Goal: Information Seeking & Learning: Learn about a topic

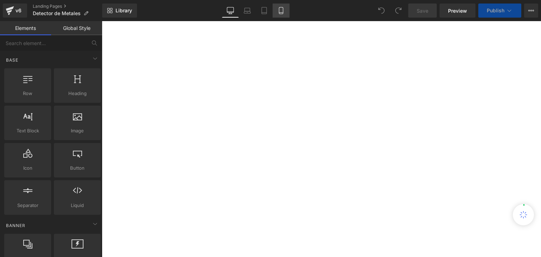
click at [285, 10] on link "Mobile" at bounding box center [281, 11] width 17 height 14
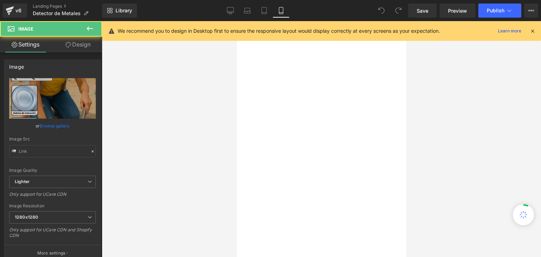
type input "[URL][DOMAIN_NAME]"
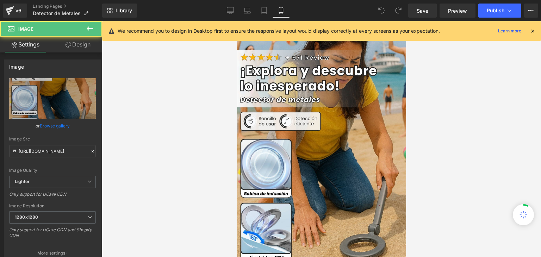
click at [533, 31] on icon at bounding box center [533, 31] width 6 height 6
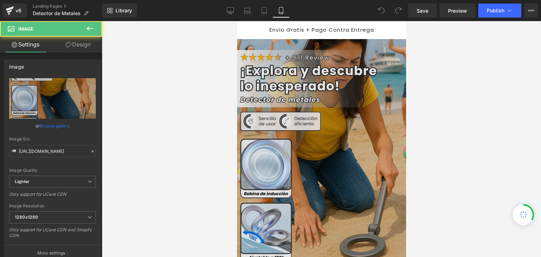
click at [310, 96] on img at bounding box center [321, 165] width 170 height 252
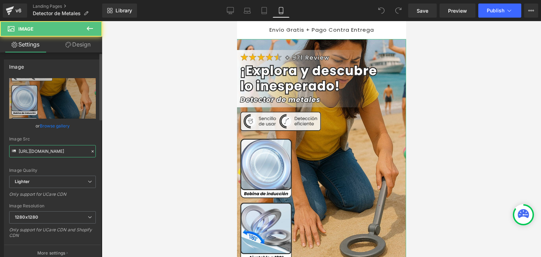
click at [58, 152] on input "[URL][DOMAIN_NAME]" at bounding box center [52, 151] width 87 height 12
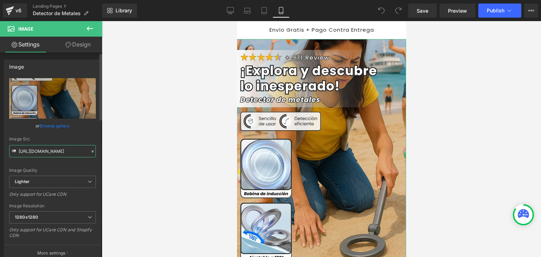
click at [58, 152] on input "[URL][DOMAIN_NAME]" at bounding box center [52, 151] width 87 height 12
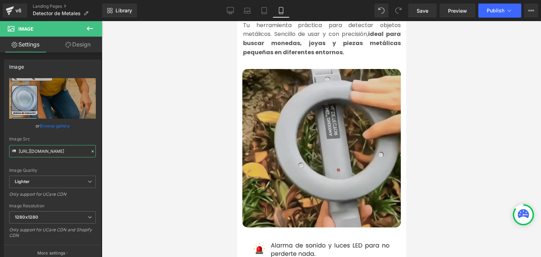
scroll to position [388, 0]
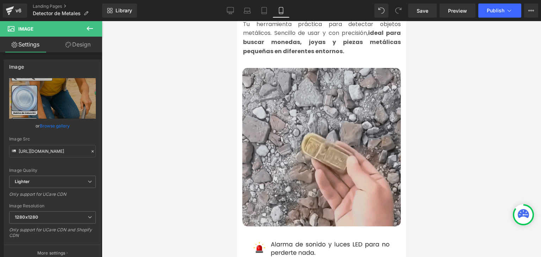
click at [299, 121] on img at bounding box center [321, 147] width 159 height 159
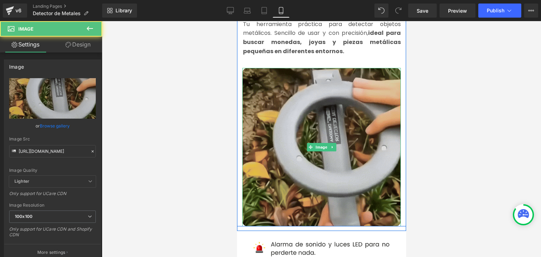
click at [320, 123] on img at bounding box center [321, 147] width 159 height 159
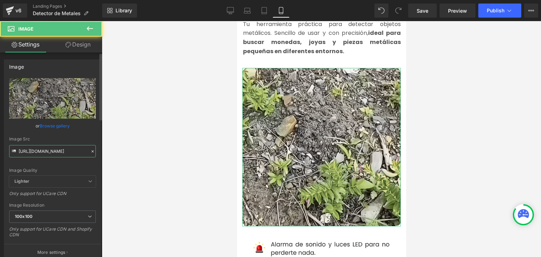
click at [54, 153] on input "[URL][DOMAIN_NAME]" at bounding box center [52, 151] width 87 height 12
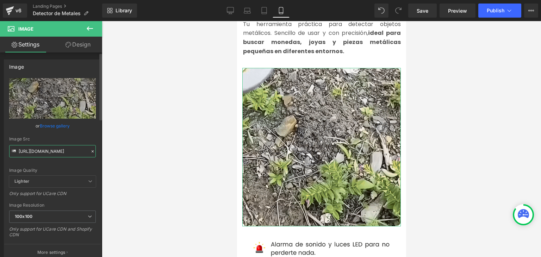
click at [54, 153] on input "[URL][DOMAIN_NAME]" at bounding box center [52, 151] width 87 height 12
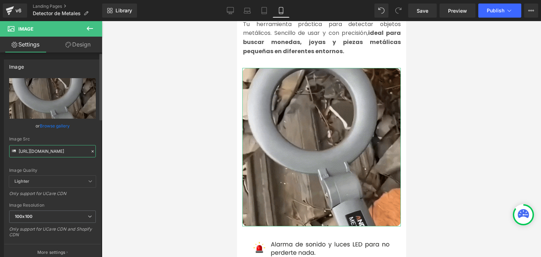
click at [54, 153] on input "[URL][DOMAIN_NAME]" at bounding box center [52, 151] width 87 height 12
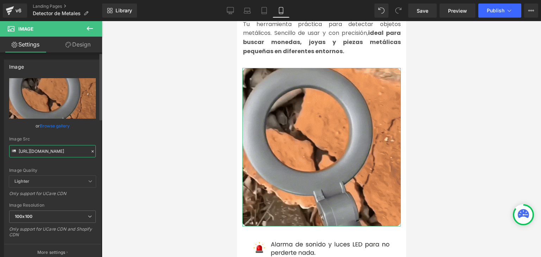
click at [54, 153] on input "[URL][DOMAIN_NAME]" at bounding box center [52, 151] width 87 height 12
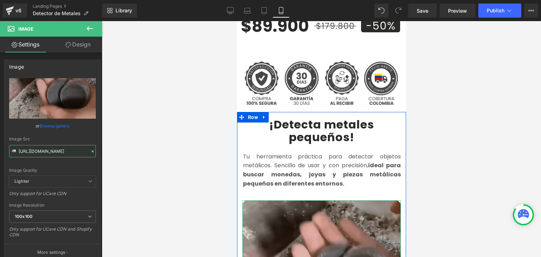
scroll to position [247, 0]
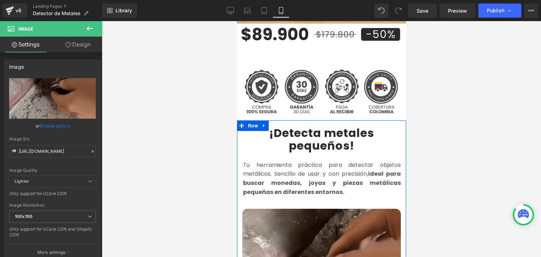
click at [296, 128] on b "¡Detecta metales pequeños!" at bounding box center [321, 139] width 105 height 28
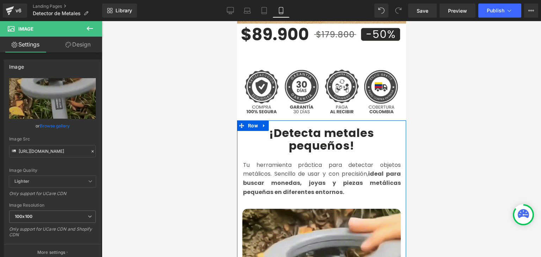
click at [291, 127] on b "¡Detecta metales pequeños!" at bounding box center [321, 139] width 105 height 28
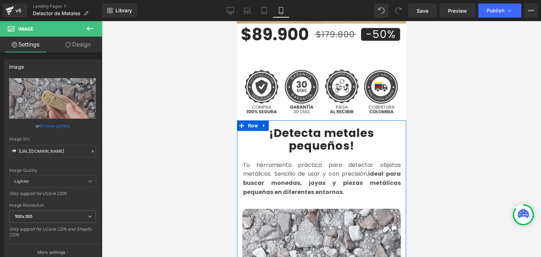
click at [291, 127] on b "¡Detecta metales pequeños!" at bounding box center [321, 139] width 105 height 28
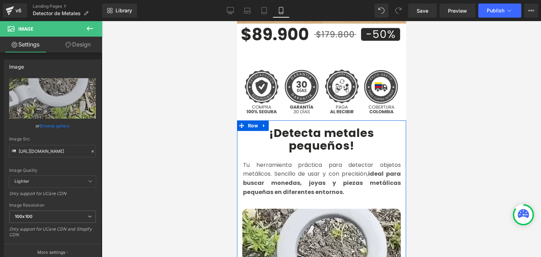
click at [291, 127] on b "¡Detecta metales pequeños!" at bounding box center [321, 139] width 105 height 28
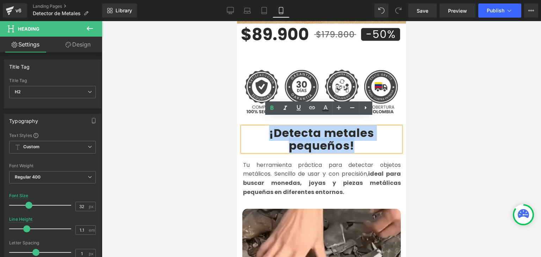
copy b "¡Detecta metales pequeños!"
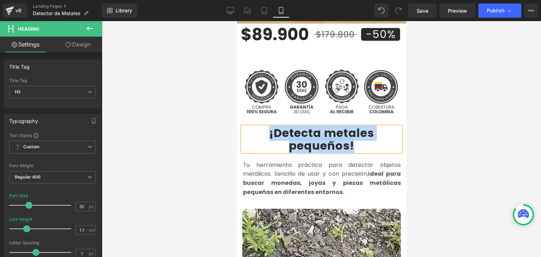
click at [268, 165] on font "Tu herramienta práctica para detectar objetos metálicos. Sencillo de usar y con…" at bounding box center [322, 178] width 158 height 35
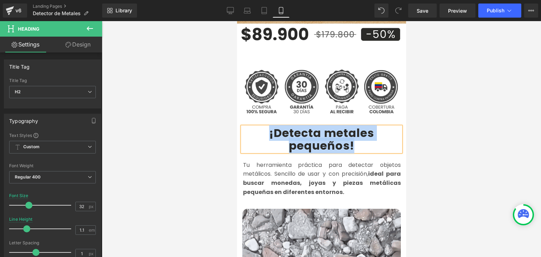
click at [268, 165] on font "Tu herramienta práctica para detectar objetos metálicos. Sencillo de usar y con…" at bounding box center [322, 178] width 158 height 35
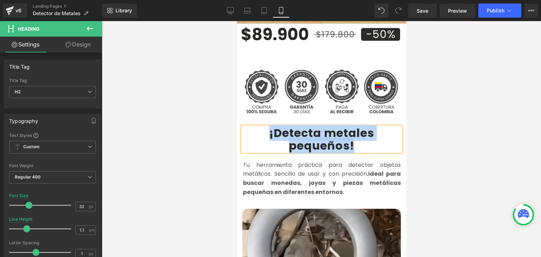
click at [268, 165] on font "Tu herramienta práctica para detectar objetos metálicos. Sencillo de usar y con…" at bounding box center [322, 178] width 158 height 35
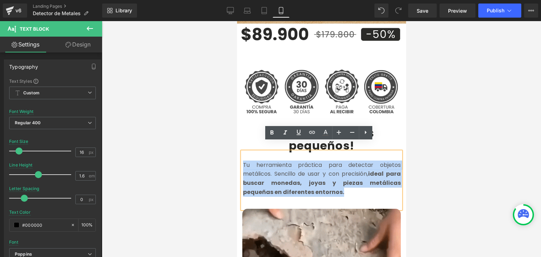
copy font "Tu herramienta práctica para detectar objetos metálicos. Sencillo de usar y con…"
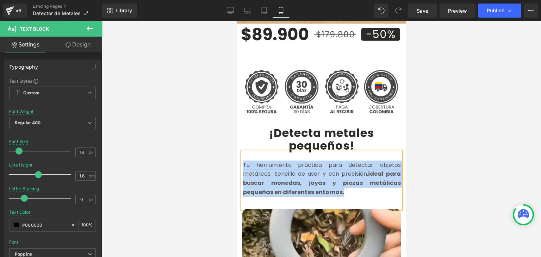
click at [257, 165] on font "Tu herramienta práctica para detectar objetos metálicos. Sencillo de usar y con…" at bounding box center [322, 178] width 158 height 35
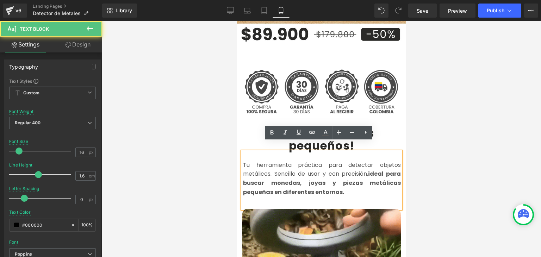
click at [257, 165] on font "Tu herramienta práctica para detectar objetos metálicos. Sencillo de usar y con…" at bounding box center [322, 178] width 158 height 35
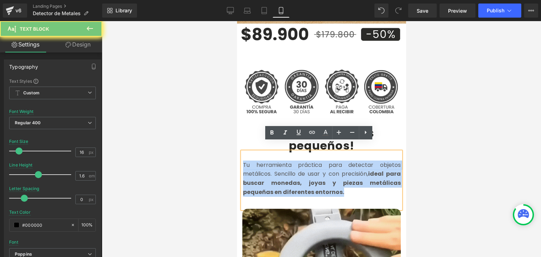
click at [257, 165] on font "Tu herramienta práctica para detectar objetos metálicos. Sencillo de usar y con…" at bounding box center [322, 178] width 158 height 35
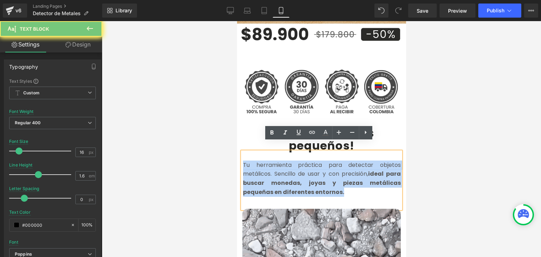
click at [257, 165] on font "Tu herramienta práctica para detectar objetos metálicos. Sencillo de usar y con…" at bounding box center [322, 178] width 158 height 35
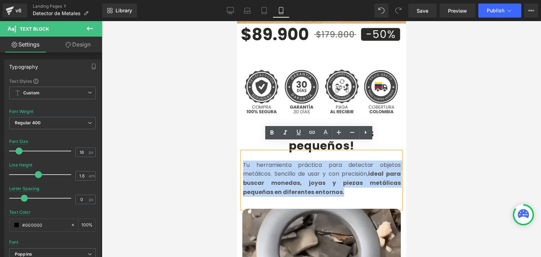
copy font "Tu herramienta práctica para detectar objetos metálicos. Sencillo de usar y con…"
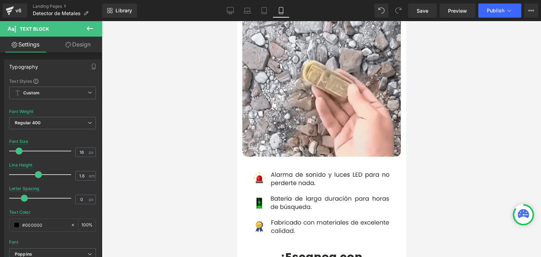
scroll to position [458, 0]
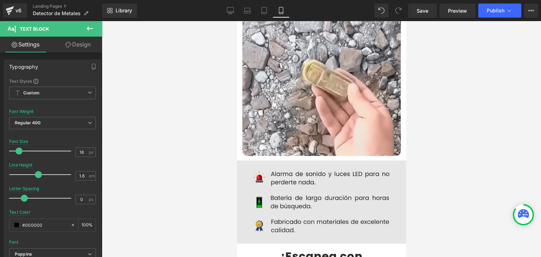
click at [301, 180] on img at bounding box center [322, 202] width 180 height 83
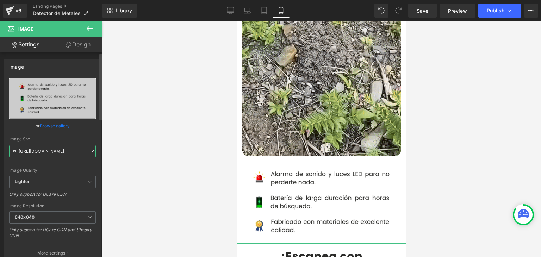
click at [44, 151] on input "[URL][DOMAIN_NAME]" at bounding box center [52, 151] width 87 height 12
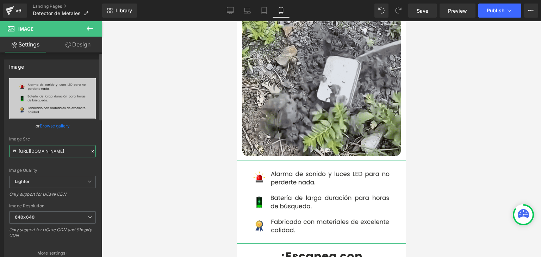
click at [44, 151] on input "[URL][DOMAIN_NAME]" at bounding box center [52, 151] width 87 height 12
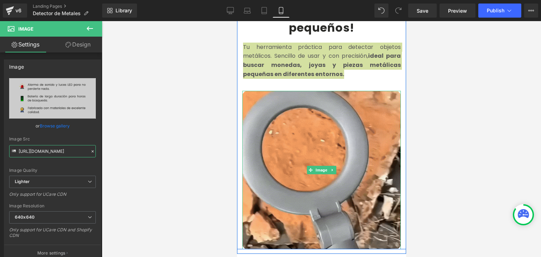
scroll to position [599, 0]
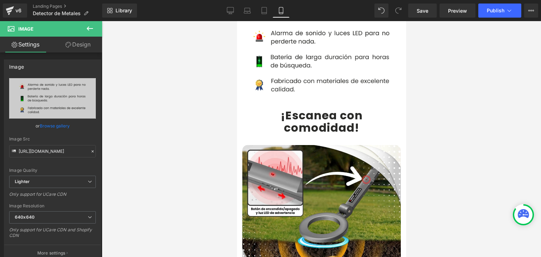
click at [287, 120] on b "comodidad!" at bounding box center [321, 128] width 75 height 16
click at [288, 108] on b "¡Escanea con" at bounding box center [322, 116] width 82 height 16
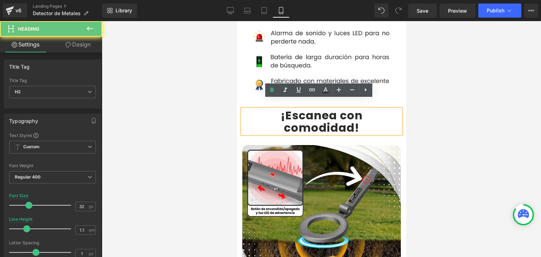
click at [284, 108] on b "¡Escanea con" at bounding box center [322, 116] width 82 height 16
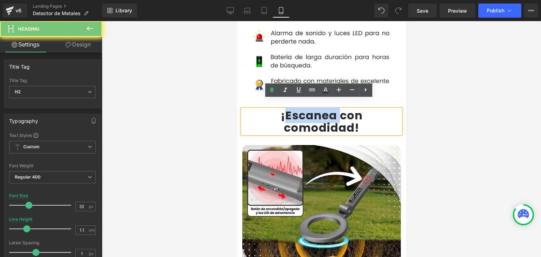
click at [284, 108] on b "¡Escanea con" at bounding box center [322, 116] width 82 height 16
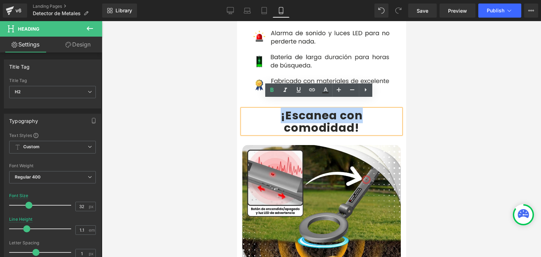
click at [284, 108] on b "¡Escanea con" at bounding box center [322, 116] width 82 height 16
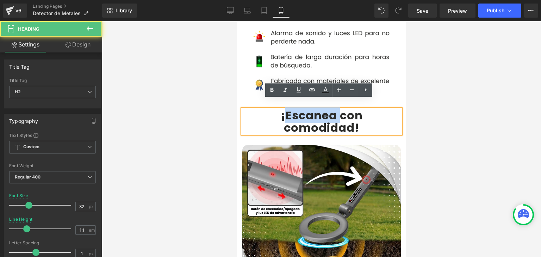
click at [284, 108] on b "¡Escanea con" at bounding box center [322, 116] width 82 height 16
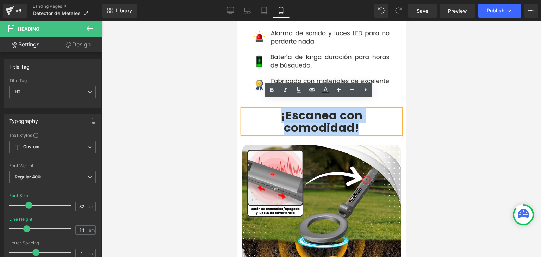
drag, startPoint x: 277, startPoint y: 109, endPoint x: 355, endPoint y: 121, distance: 78.8
click at [355, 121] on div "¡Escanea con comodidad!" at bounding box center [321, 121] width 159 height 25
copy div "¡Escanea con comodidad!"
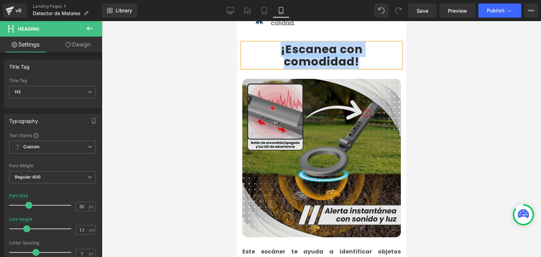
scroll to position [670, 0]
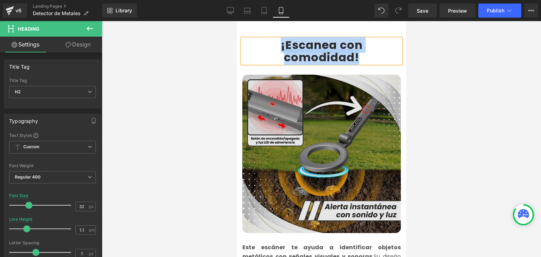
click at [318, 118] on img at bounding box center [321, 154] width 159 height 159
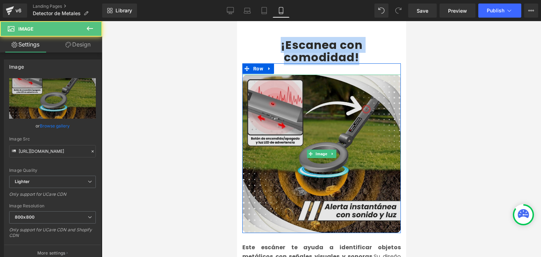
click at [309, 114] on img at bounding box center [321, 154] width 159 height 159
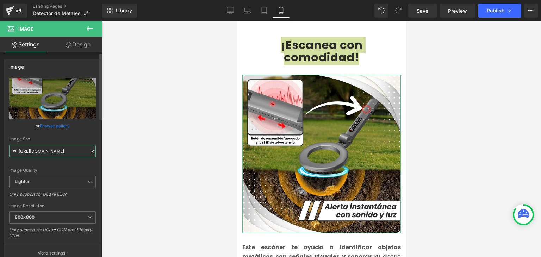
click at [62, 153] on input "[URL][DOMAIN_NAME]" at bounding box center [52, 151] width 87 height 12
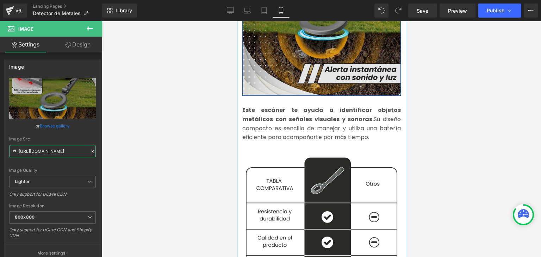
scroll to position [811, 0]
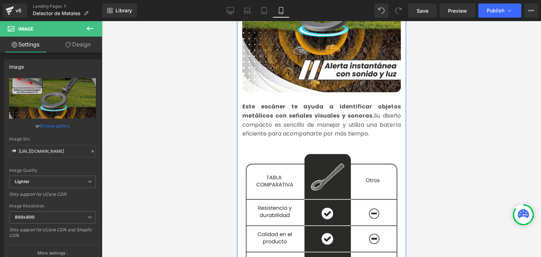
drag, startPoint x: 277, startPoint y: 101, endPoint x: 268, endPoint y: 108, distance: 11.6
click at [277, 102] on p "Este escáner te ayuda a identificar objetos metálicos con señales visuales y so…" at bounding box center [321, 120] width 159 height 36
click at [268, 108] on strong "Este escáner te ayuda a identificar objetos metálicos con señales visuales y so…" at bounding box center [321, 111] width 159 height 17
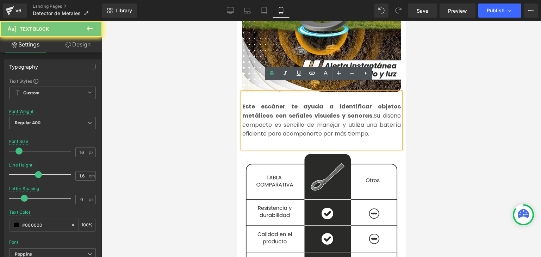
click at [268, 108] on strong "Este escáner te ayuda a identificar objetos metálicos con señales visuales y so…" at bounding box center [321, 111] width 159 height 17
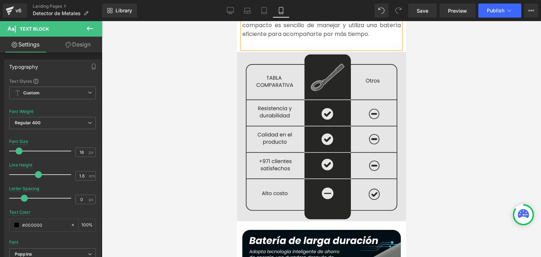
scroll to position [917, 0]
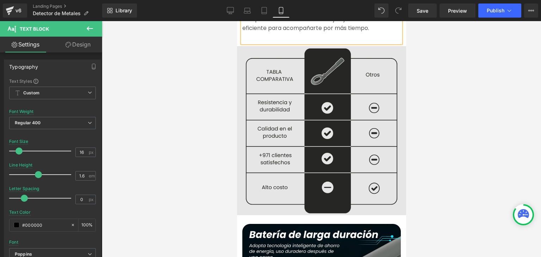
click at [314, 120] on div "Image" at bounding box center [321, 129] width 169 height 172
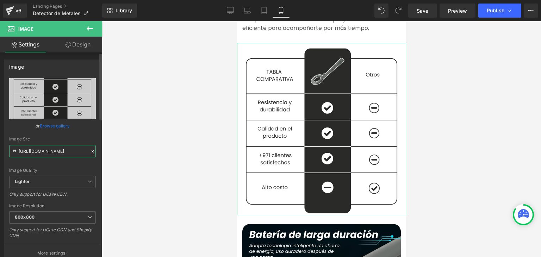
click at [63, 150] on input "[URL][DOMAIN_NAME]" at bounding box center [52, 151] width 87 height 12
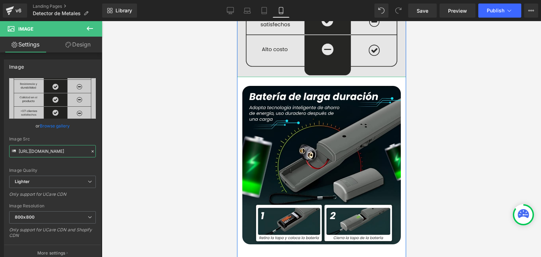
scroll to position [1058, 0]
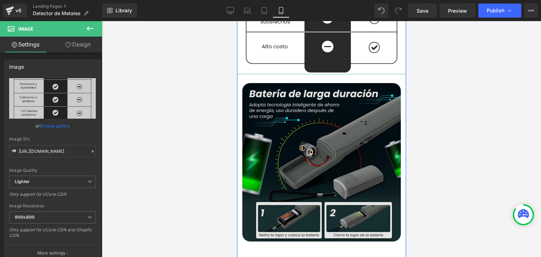
click at [312, 141] on img at bounding box center [321, 162] width 159 height 159
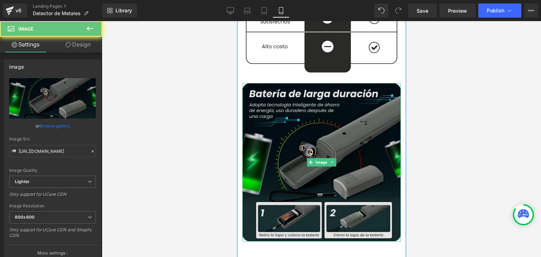
click at [317, 127] on img at bounding box center [321, 162] width 159 height 159
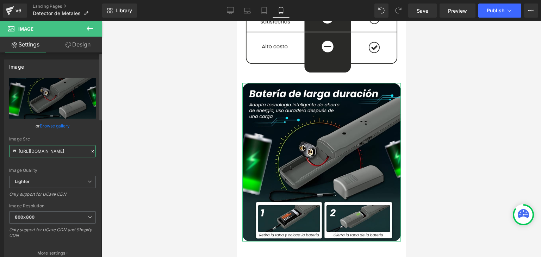
click at [63, 149] on input "[URL][DOMAIN_NAME]" at bounding box center [52, 151] width 87 height 12
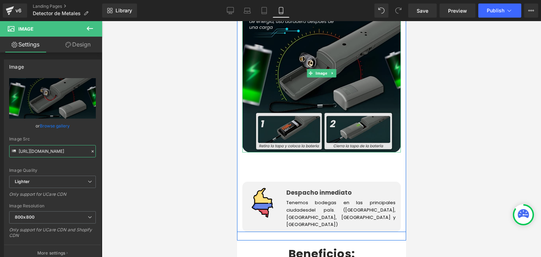
scroll to position [1269, 0]
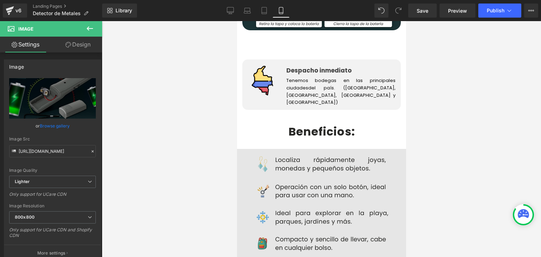
click at [294, 153] on img at bounding box center [321, 204] width 169 height 110
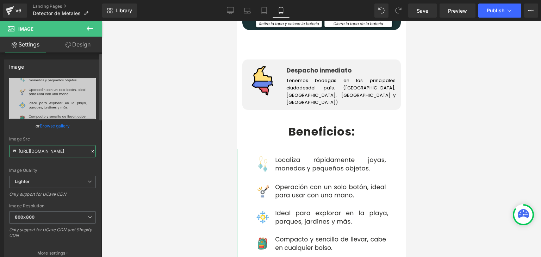
click at [52, 152] on input "[URL][DOMAIN_NAME]" at bounding box center [52, 151] width 87 height 12
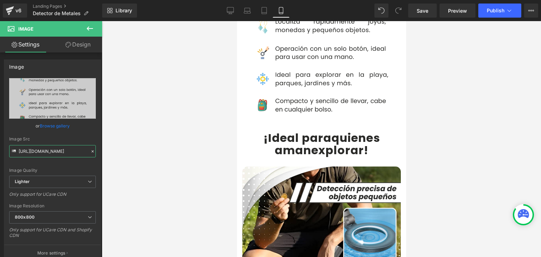
scroll to position [1410, 0]
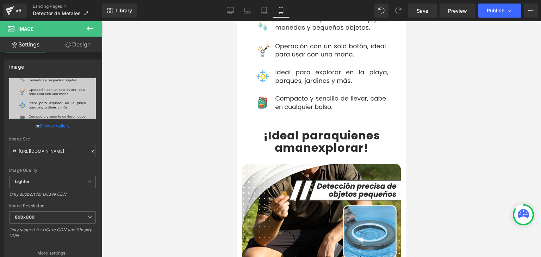
click at [276, 128] on b "¡Ideal para" at bounding box center [297, 136] width 68 height 16
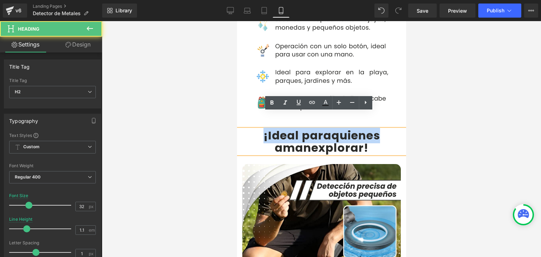
click at [263, 128] on b "¡Ideal para" at bounding box center [297, 136] width 68 height 16
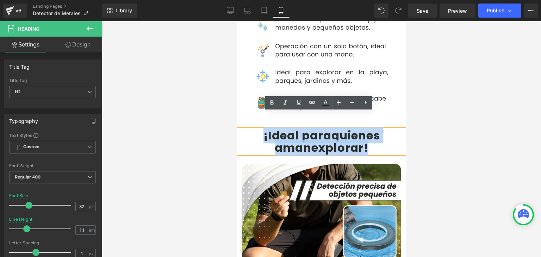
drag, startPoint x: 260, startPoint y: 121, endPoint x: 370, endPoint y: 134, distance: 110.4
click at [370, 134] on div "¡Ideal para quienes aman explorar !" at bounding box center [321, 141] width 169 height 25
copy div "¡Ideal para quienes aman explorar !"
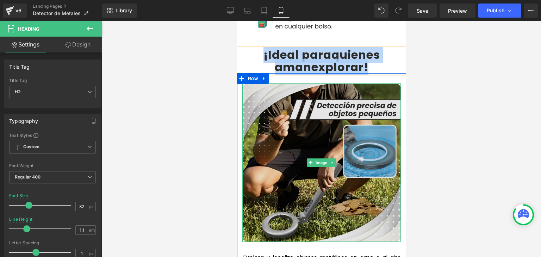
scroll to position [1516, 0]
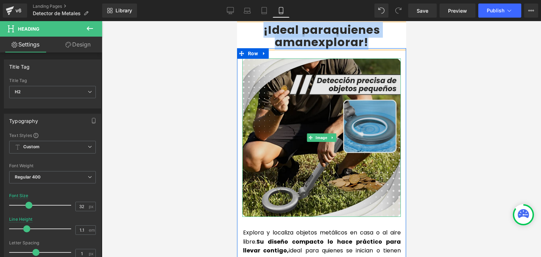
click at [293, 121] on img at bounding box center [321, 138] width 159 height 159
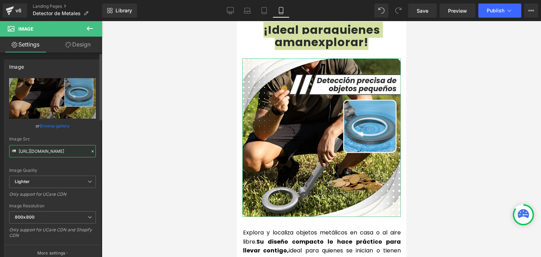
click at [59, 150] on input "[URL][DOMAIN_NAME]" at bounding box center [52, 151] width 87 height 12
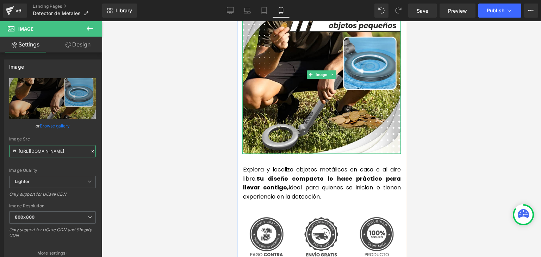
scroll to position [1586, 0]
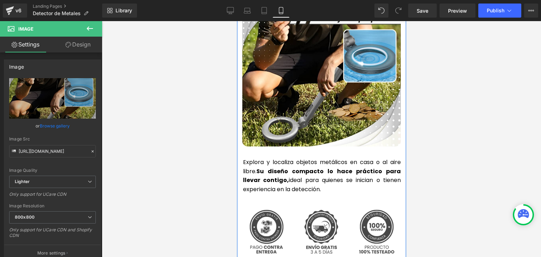
click at [270, 167] on strong "Su diseño compacto lo hace práctico para llevar contigo," at bounding box center [322, 175] width 158 height 17
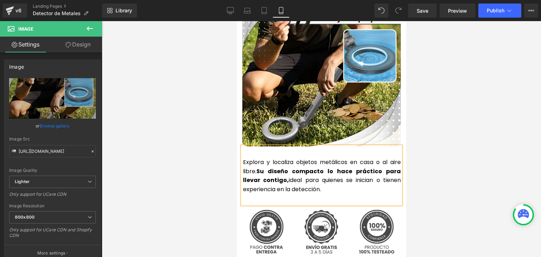
click at [270, 167] on strong "Su diseño compacto lo hace práctico para llevar contigo," at bounding box center [322, 175] width 158 height 17
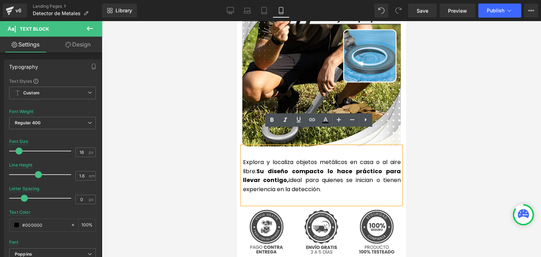
copy p "Explora y localiza objetos metálicos en casa o al aire libre. Su diseño compact…"
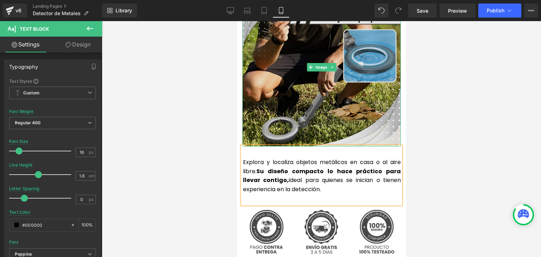
scroll to position [1727, 0]
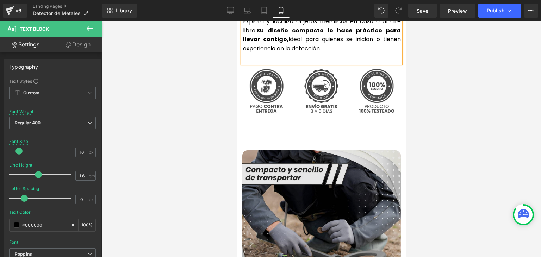
click at [287, 158] on img at bounding box center [321, 230] width 159 height 159
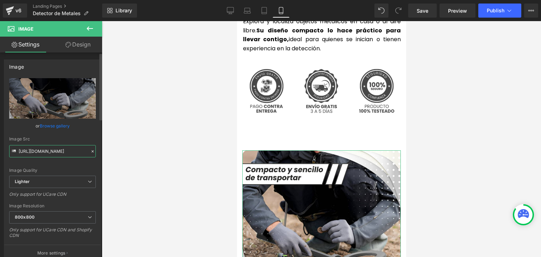
click at [54, 150] on input "[URL][DOMAIN_NAME]" at bounding box center [52, 151] width 87 height 12
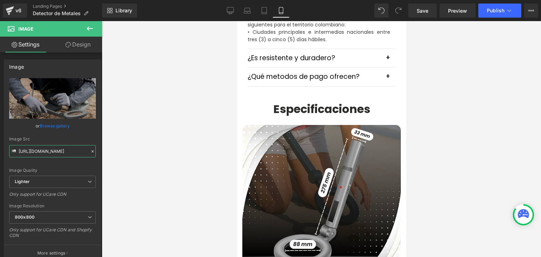
scroll to position [2115, 0]
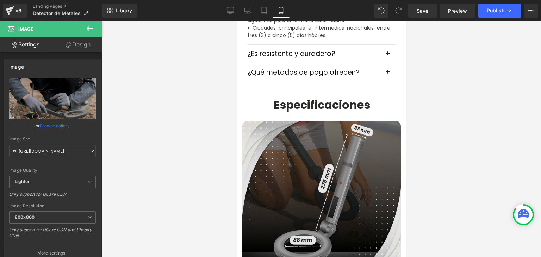
click at [317, 135] on img at bounding box center [321, 200] width 159 height 159
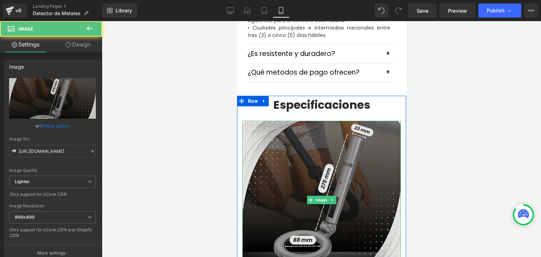
click at [299, 139] on img at bounding box center [321, 200] width 159 height 159
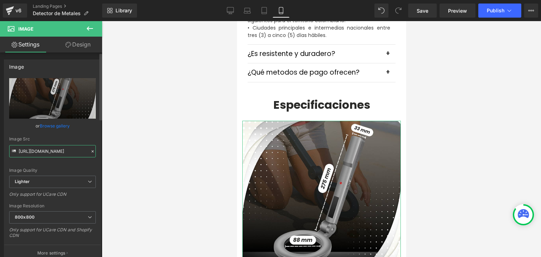
click at [54, 151] on input "[URL][DOMAIN_NAME]" at bounding box center [52, 151] width 87 height 12
click at [54, 150] on input "[URL][DOMAIN_NAME]" at bounding box center [52, 151] width 87 height 12
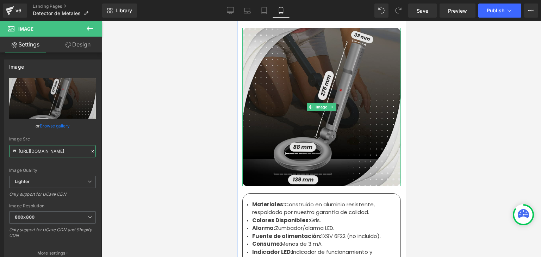
scroll to position [2256, 0]
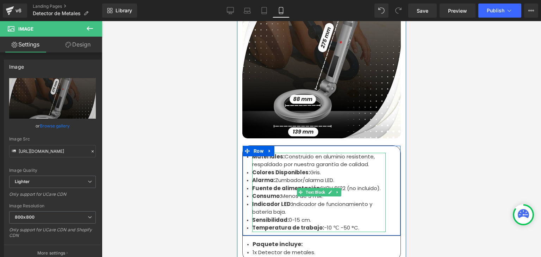
click at [262, 153] on strong "Materiales:" at bounding box center [268, 156] width 32 height 7
click at [254, 153] on li "Materiales: Construido en aluminio resistente, respaldado por nuestra garantía …" at bounding box center [319, 161] width 134 height 16
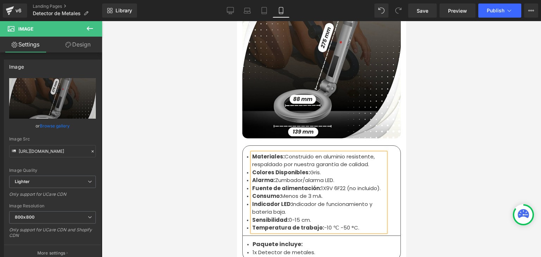
click at [252, 153] on li "Materiales: Construido en aluminio resistente, respaldado por nuestra garantía …" at bounding box center [319, 161] width 134 height 16
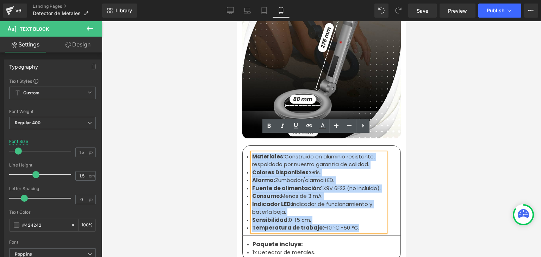
drag, startPoint x: 250, startPoint y: 139, endPoint x: 363, endPoint y: 214, distance: 135.5
click at [363, 214] on ul "Materiales: Construido en aluminio resistente, respaldado por nuestra garantía …" at bounding box center [319, 192] width 134 height 79
copy ul "Materiales: Construido en aluminio resistente, respaldado por nuestra garantía …"
click at [271, 249] on li "1x Detector de metales." at bounding box center [321, 253] width 138 height 8
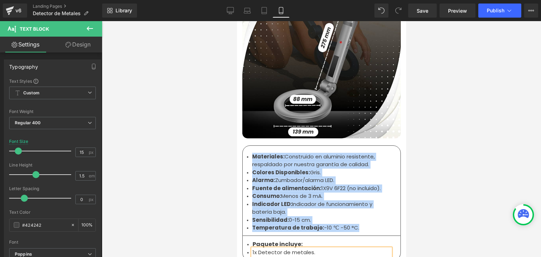
click at [271, 249] on li "1x Detector de metales." at bounding box center [321, 253] width 138 height 8
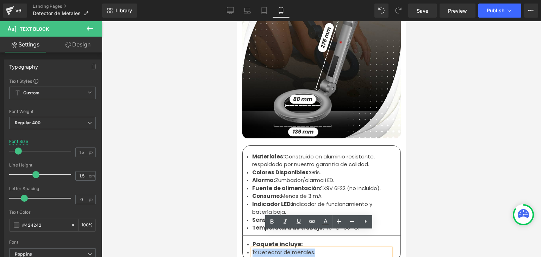
copy li "1x Detector de metales."
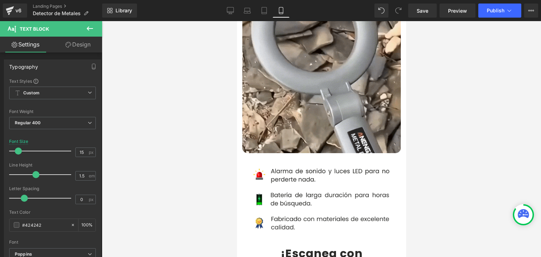
scroll to position [353, 0]
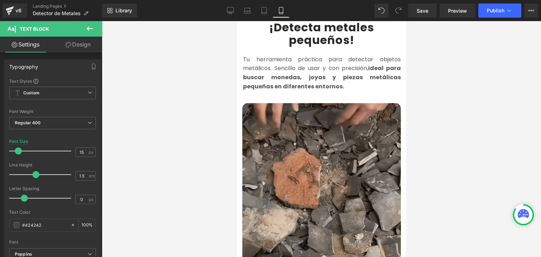
click at [319, 140] on img at bounding box center [321, 182] width 159 height 159
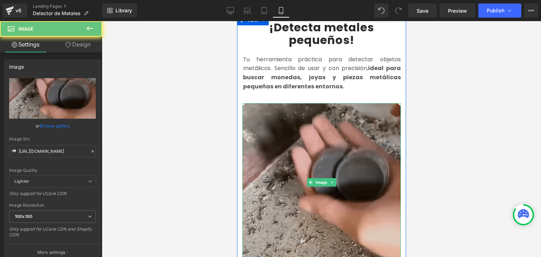
click at [312, 147] on img at bounding box center [321, 182] width 159 height 159
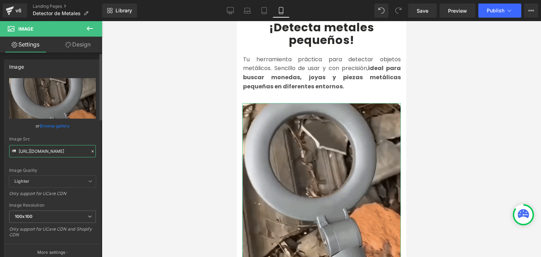
click at [72, 151] on input "[URL][DOMAIN_NAME]" at bounding box center [52, 151] width 87 height 12
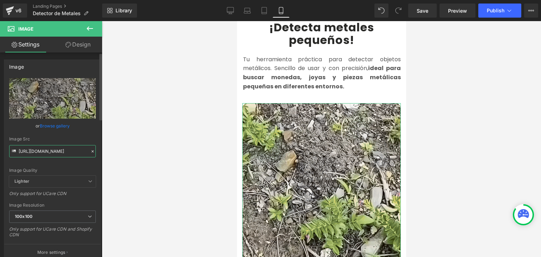
click at [72, 151] on input "[URL][DOMAIN_NAME]" at bounding box center [52, 151] width 87 height 12
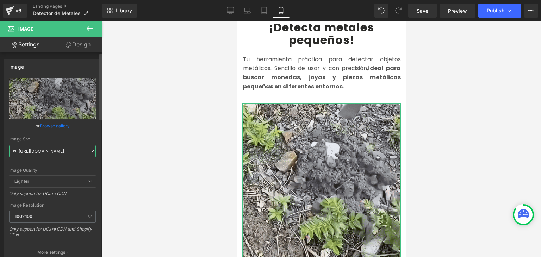
click at [72, 151] on input "[URL][DOMAIN_NAME]" at bounding box center [52, 151] width 87 height 12
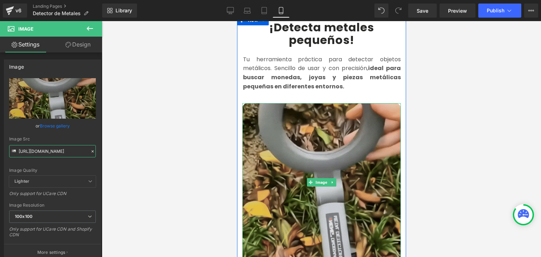
scroll to position [282, 0]
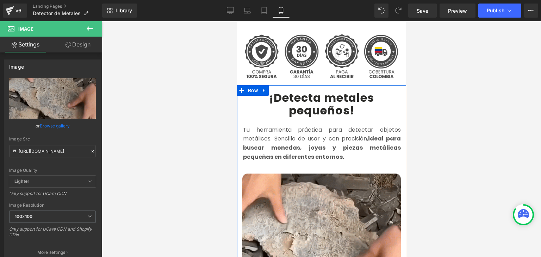
click at [281, 95] on b "¡Detecta metales pequeños!" at bounding box center [321, 104] width 105 height 28
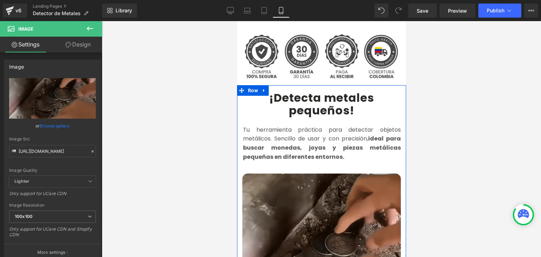
click at [281, 90] on b "¡Detecta metales pequeños!" at bounding box center [321, 104] width 105 height 28
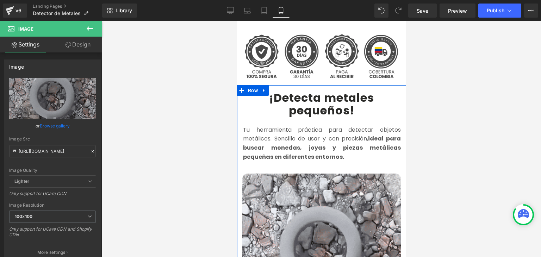
click at [281, 90] on b "¡Detecta metales pequeños!" at bounding box center [321, 104] width 105 height 28
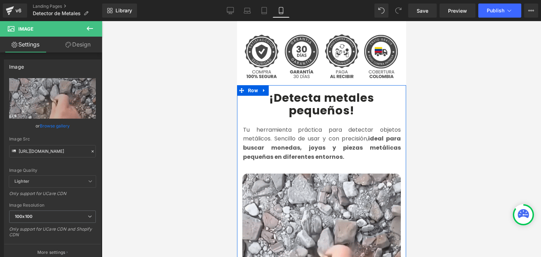
click at [281, 90] on b "¡Detecta metales pequeños!" at bounding box center [321, 104] width 105 height 28
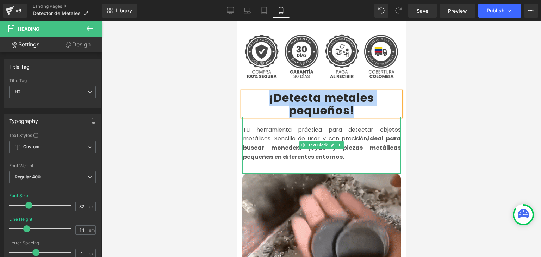
click at [275, 131] on font "Tu herramienta práctica para detectar objetos metálicos. Sencillo de usar y con…" at bounding box center [322, 143] width 158 height 35
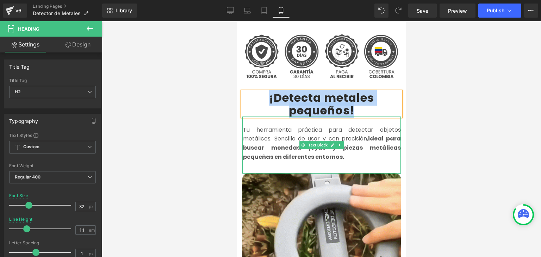
click at [275, 131] on font "Tu herramienta práctica para detectar objetos metálicos. Sencillo de usar y con…" at bounding box center [322, 143] width 158 height 35
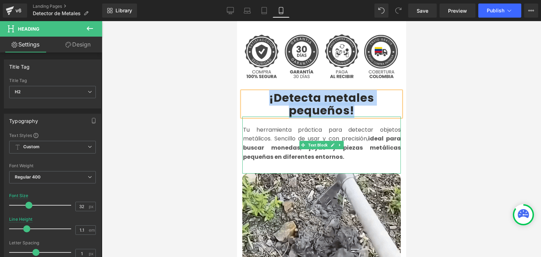
click at [275, 131] on font "Tu herramienta práctica para detectar objetos metálicos. Sencillo de usar y con…" at bounding box center [322, 143] width 158 height 35
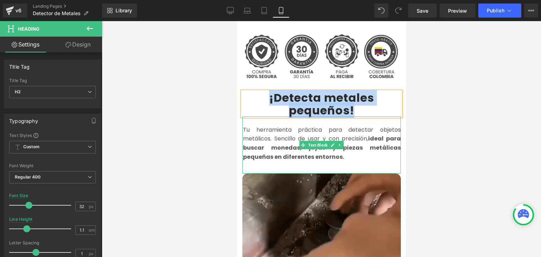
click at [275, 131] on font "Tu herramienta práctica para detectar objetos metálicos. Sencillo de usar y con…" at bounding box center [322, 143] width 158 height 35
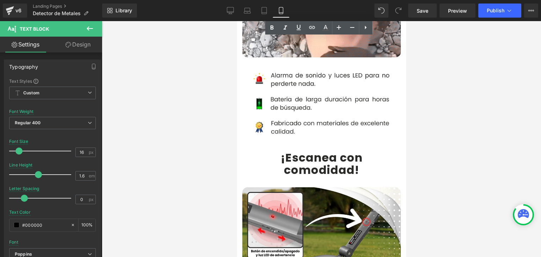
scroll to position [564, 0]
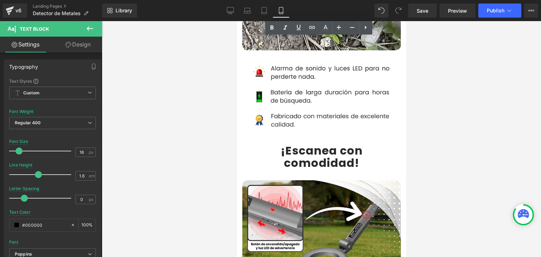
click at [286, 143] on b "¡Escanea con" at bounding box center [322, 151] width 82 height 16
click at [286, 144] on b "¡Escanea con" at bounding box center [322, 151] width 82 height 16
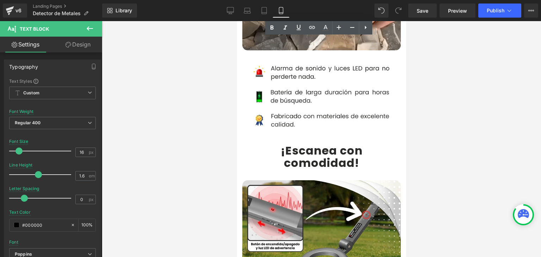
click at [286, 144] on b "¡Escanea con" at bounding box center [322, 151] width 82 height 16
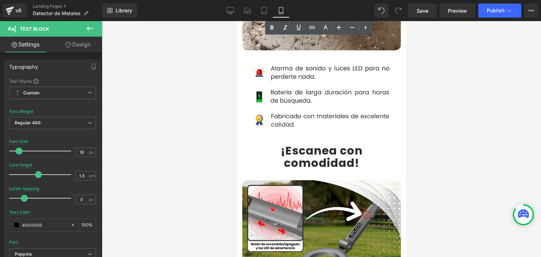
click at [286, 144] on b "¡Escanea con" at bounding box center [322, 151] width 82 height 16
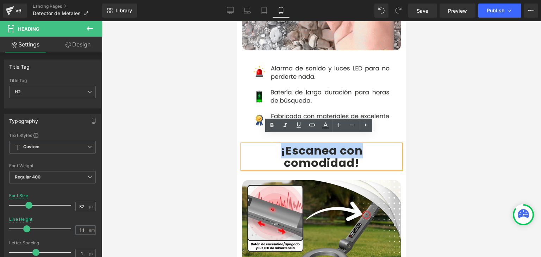
click at [281, 143] on b "¡Escanea con" at bounding box center [322, 151] width 82 height 16
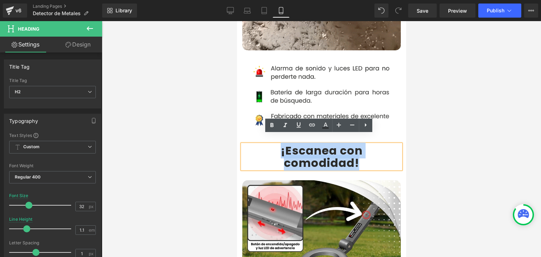
drag, startPoint x: 276, startPoint y: 142, endPoint x: 356, endPoint y: 154, distance: 80.9
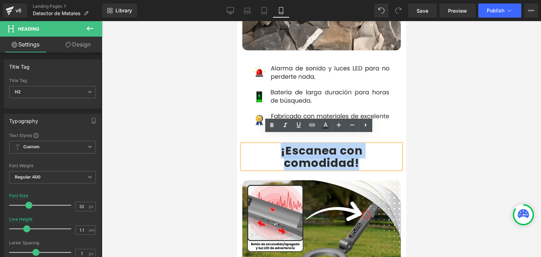
click at [356, 154] on div "¡Escanea con comodidad!" at bounding box center [321, 157] width 159 height 25
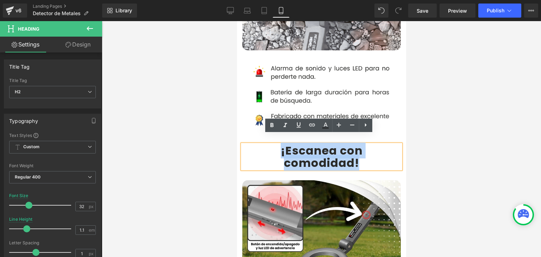
copy div "¡Escanea con comodidad!"
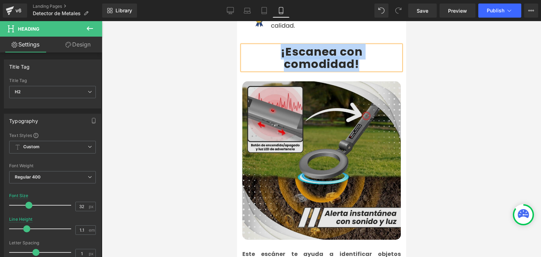
scroll to position [670, 0]
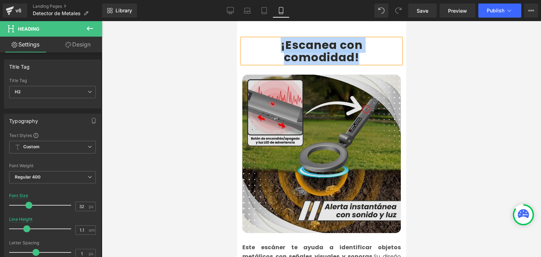
click at [304, 140] on img at bounding box center [321, 154] width 159 height 159
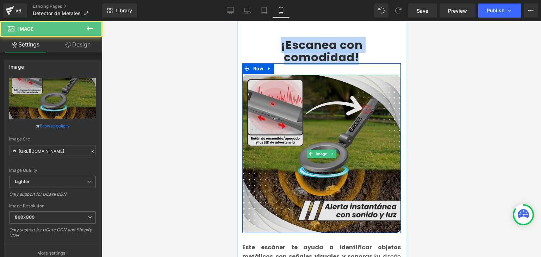
drag, startPoint x: 296, startPoint y: 126, endPoint x: 423, endPoint y: 149, distance: 129.1
click at [296, 126] on img at bounding box center [321, 154] width 159 height 159
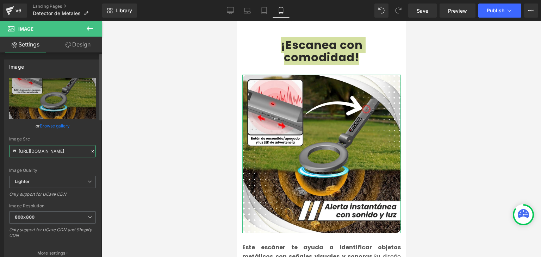
click at [45, 150] on input "[URL][DOMAIN_NAME]" at bounding box center [52, 151] width 87 height 12
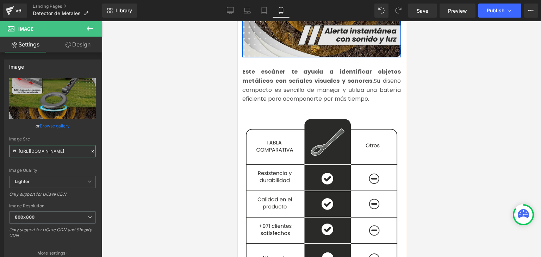
scroll to position [846, 0]
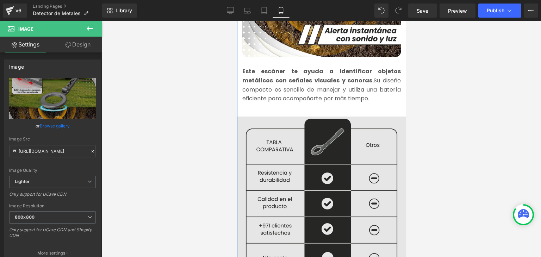
click at [301, 152] on img at bounding box center [321, 200] width 169 height 172
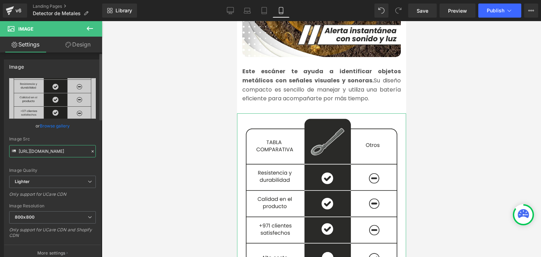
click at [55, 153] on input "[URL][DOMAIN_NAME]" at bounding box center [52, 151] width 87 height 12
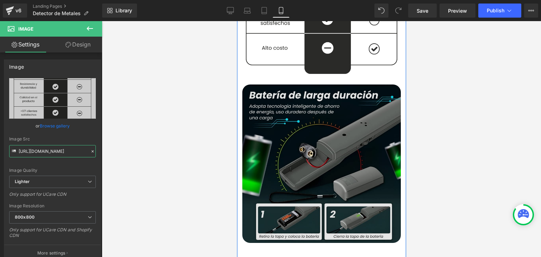
scroll to position [1058, 0]
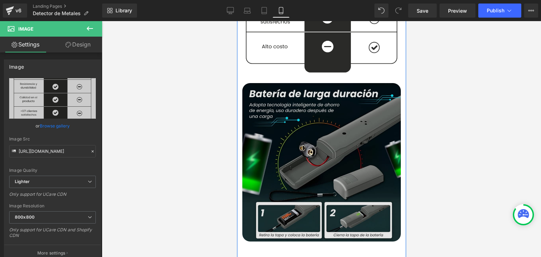
click at [303, 143] on img at bounding box center [321, 162] width 159 height 159
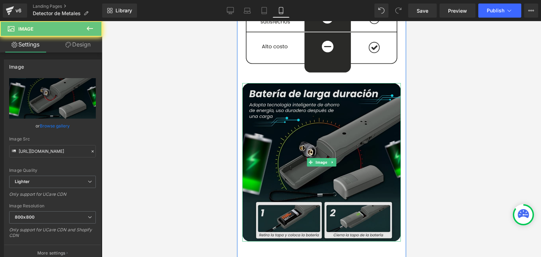
click at [309, 125] on img at bounding box center [321, 162] width 159 height 159
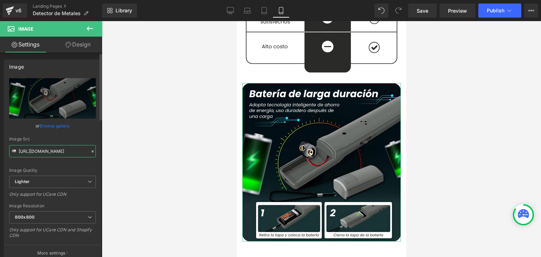
click at [65, 151] on input "[URL][DOMAIN_NAME]" at bounding box center [52, 151] width 87 height 12
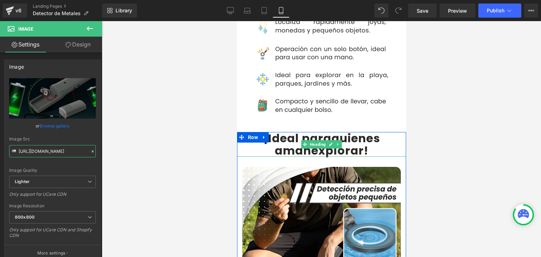
scroll to position [1410, 0]
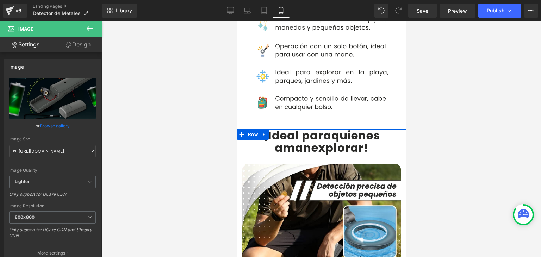
click at [287, 128] on b "¡Ideal para" at bounding box center [297, 136] width 68 height 16
click at [283, 128] on b "¡Ideal para" at bounding box center [297, 136] width 68 height 16
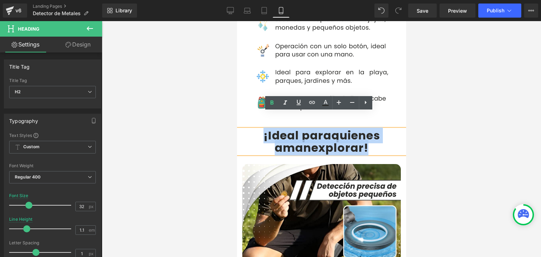
drag, startPoint x: 258, startPoint y: 120, endPoint x: 366, endPoint y: 130, distance: 107.7
click at [366, 130] on div "¡Ideal para quienes aman explorar !" at bounding box center [321, 141] width 169 height 25
copy div "¡Ideal para quienes aman explorar !"
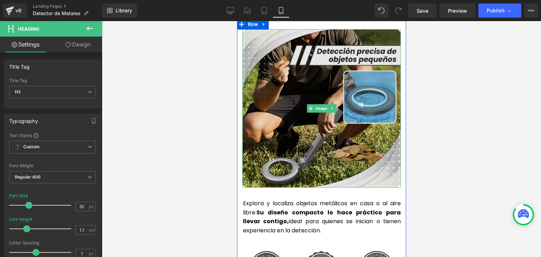
scroll to position [1551, 0]
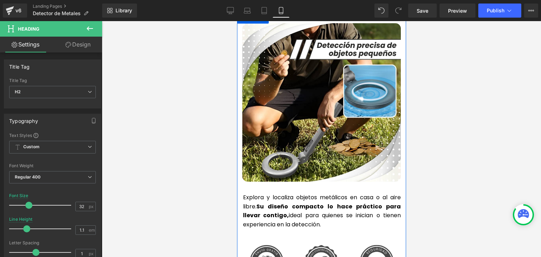
click at [272, 203] on strong "Su diseño compacto lo hace práctico para llevar contigo," at bounding box center [322, 211] width 158 height 17
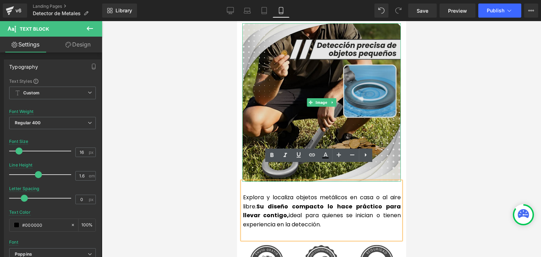
click at [307, 90] on img at bounding box center [321, 102] width 159 height 159
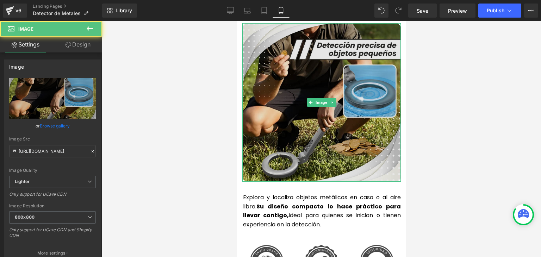
click at [297, 117] on img at bounding box center [321, 102] width 159 height 159
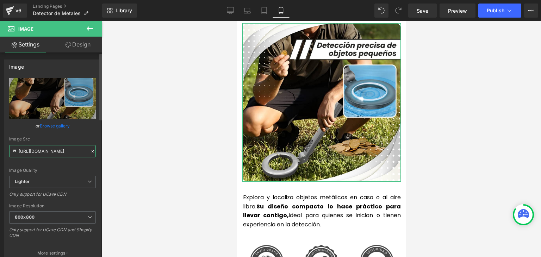
click at [51, 149] on input "[URL][DOMAIN_NAME]" at bounding box center [52, 151] width 87 height 12
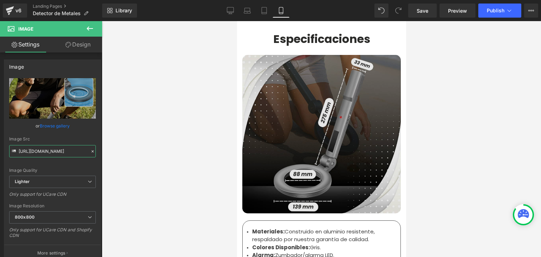
scroll to position [2186, 0]
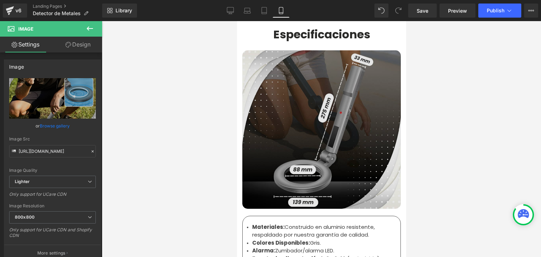
click at [285, 140] on img at bounding box center [321, 129] width 159 height 159
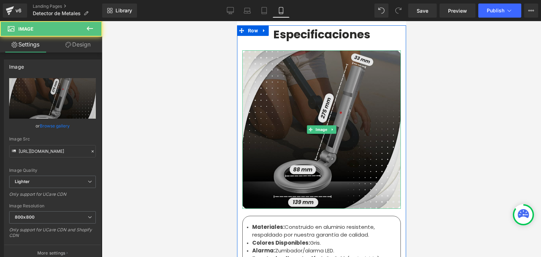
click at [294, 131] on img at bounding box center [321, 129] width 159 height 159
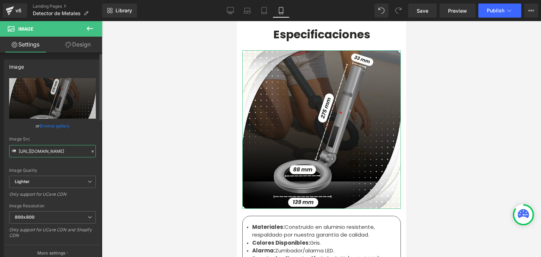
click at [54, 151] on input "[URL][DOMAIN_NAME]" at bounding box center [52, 151] width 87 height 12
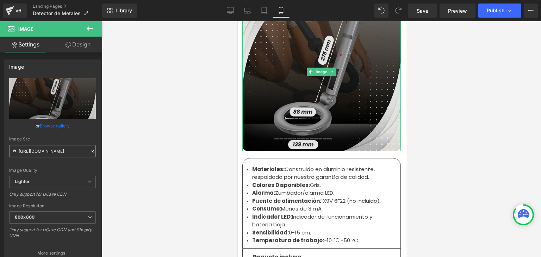
scroll to position [2291, 0]
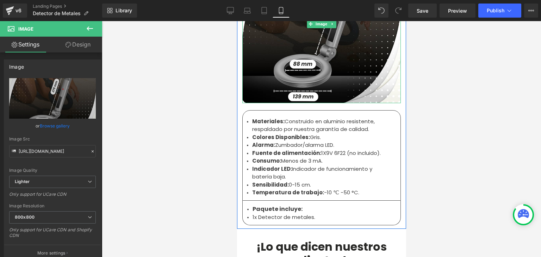
click at [252, 136] on div "Materiales: Construido en aluminio resistente, respaldado por nuestra garantía …" at bounding box center [319, 157] width 134 height 79
click at [261, 149] on strong "Fuente de alimentación:" at bounding box center [286, 152] width 69 height 7
click at [290, 149] on strong "Fuente de alimentación:" at bounding box center [286, 152] width 69 height 7
click at [346, 189] on li "Temperatura de trabajo: -10 ℃ -50 °C." at bounding box center [319, 193] width 134 height 8
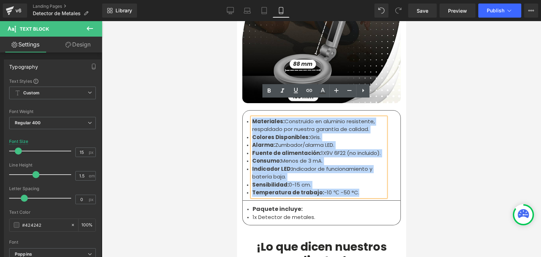
drag, startPoint x: 354, startPoint y: 175, endPoint x: 251, endPoint y: 103, distance: 125.0
click at [252, 118] on ul "Materiales: Construido en aluminio resistente, respaldado por nuestra garantía …" at bounding box center [319, 157] width 134 height 79
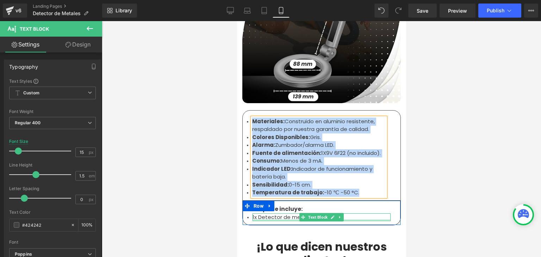
click at [267, 214] on li "1x Detector de metales." at bounding box center [321, 218] width 138 height 8
